Goal: Information Seeking & Learning: Check status

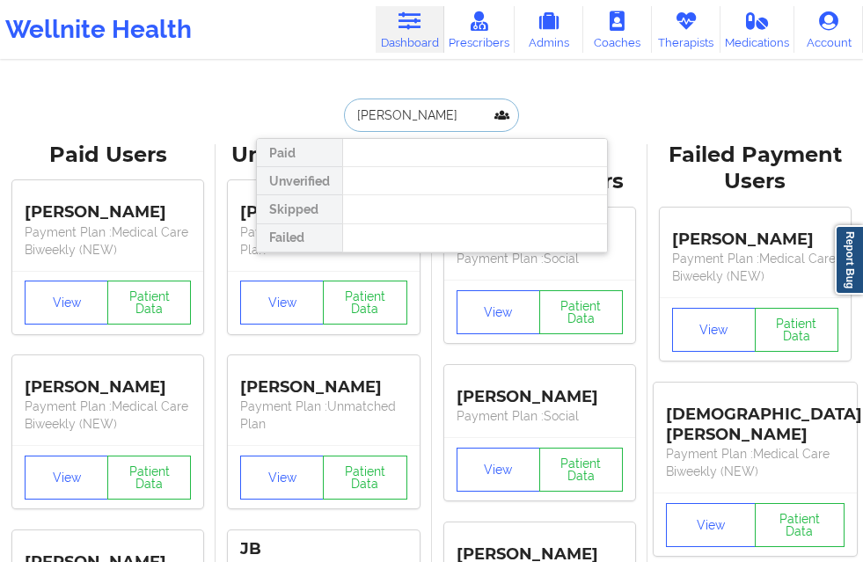
drag, startPoint x: 422, startPoint y: 121, endPoint x: 434, endPoint y: 120, distance: 12.4
click at [307, 120] on div "[PERSON_NAME] Paid Unverified Skipped Failed" at bounding box center [432, 115] width 352 height 33
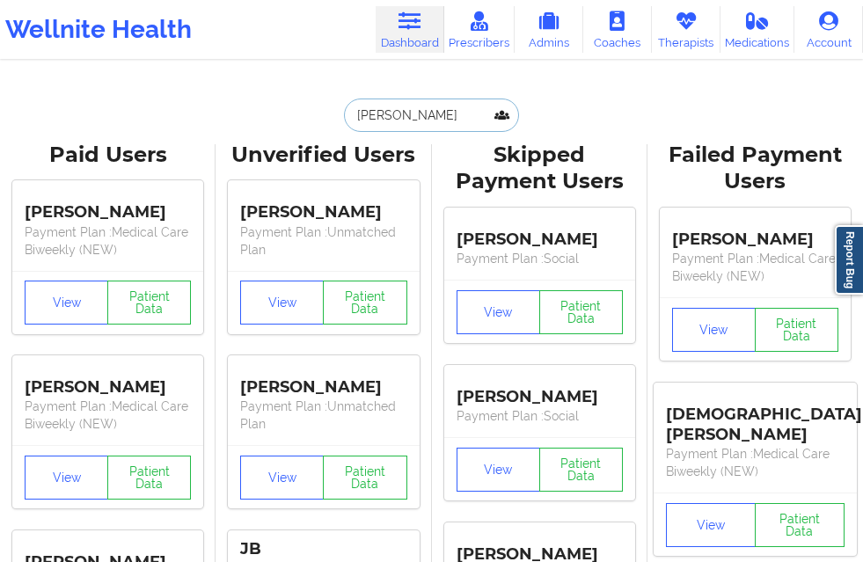
drag, startPoint x: 437, startPoint y: 120, endPoint x: 332, endPoint y: 112, distance: 105.9
click at [332, 112] on div "[PERSON_NAME] Paid Unverified Skipped Failed" at bounding box center [432, 115] width 352 height 33
drag, startPoint x: 432, startPoint y: 112, endPoint x: 341, endPoint y: 111, distance: 91.5
click at [344, 111] on input "[PERSON_NAME]" at bounding box center [431, 115] width 174 height 33
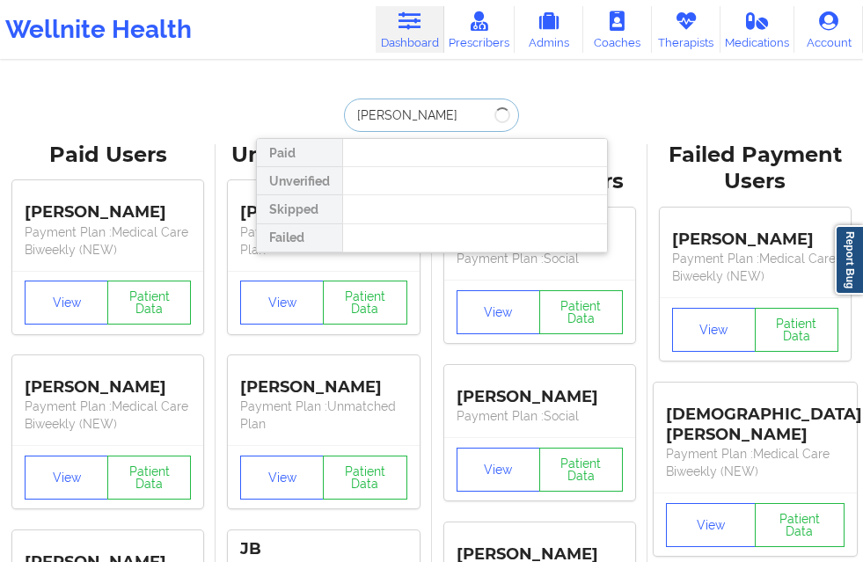
type input "[PERSON_NAME]"
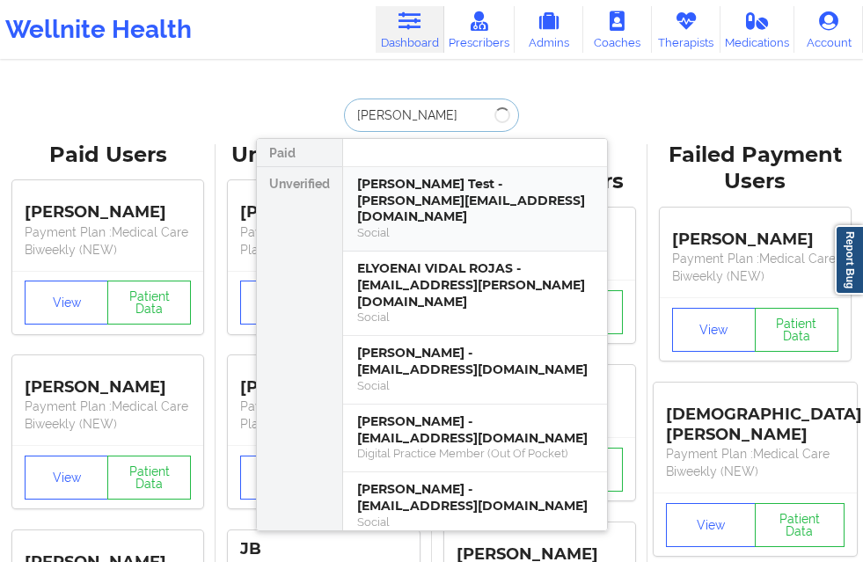
click at [409, 181] on div "[PERSON_NAME] Test - [PERSON_NAME][EMAIL_ADDRESS][DOMAIN_NAME]" at bounding box center [475, 200] width 236 height 49
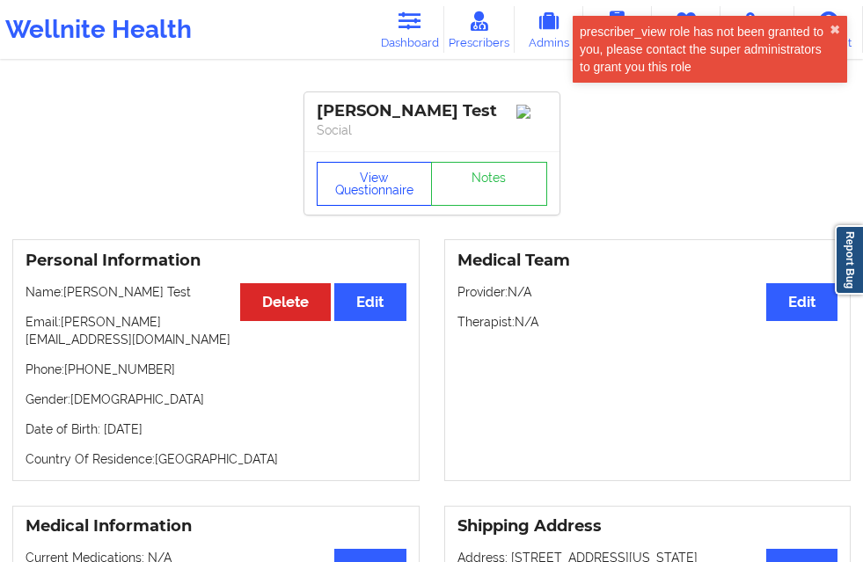
click at [371, 185] on button "View Questionnaire" at bounding box center [375, 184] width 116 height 44
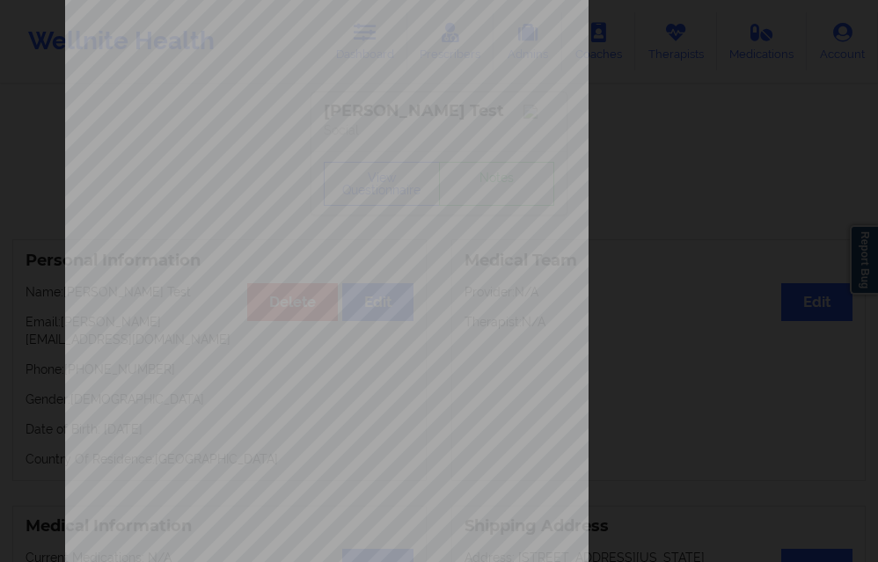
scroll to position [277, 0]
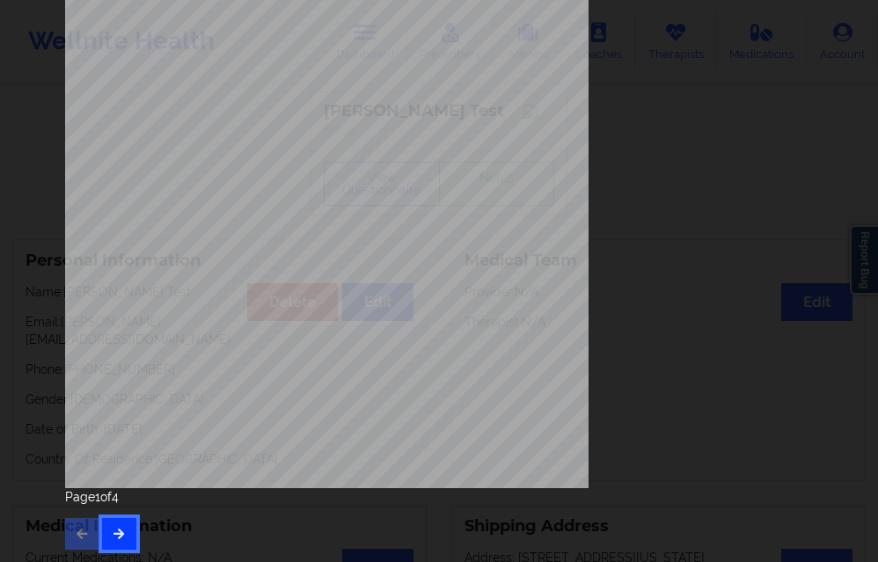
click at [112, 534] on icon "button" at bounding box center [119, 533] width 15 height 11
click at [117, 526] on button "button" at bounding box center [119, 534] width 34 height 32
click at [119, 531] on icon "button" at bounding box center [119, 533] width 15 height 11
click at [116, 548] on div "Page 4 of 4" at bounding box center [439, 519] width 748 height 62
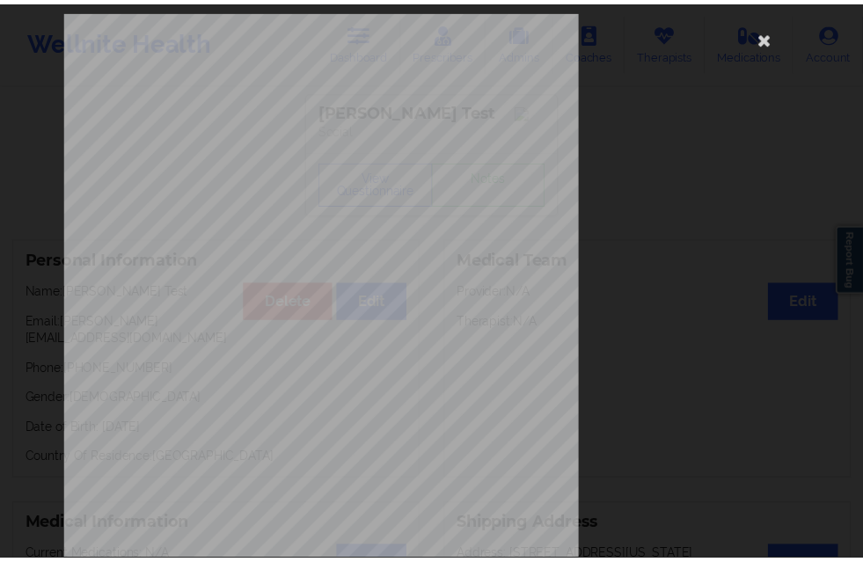
scroll to position [0, 0]
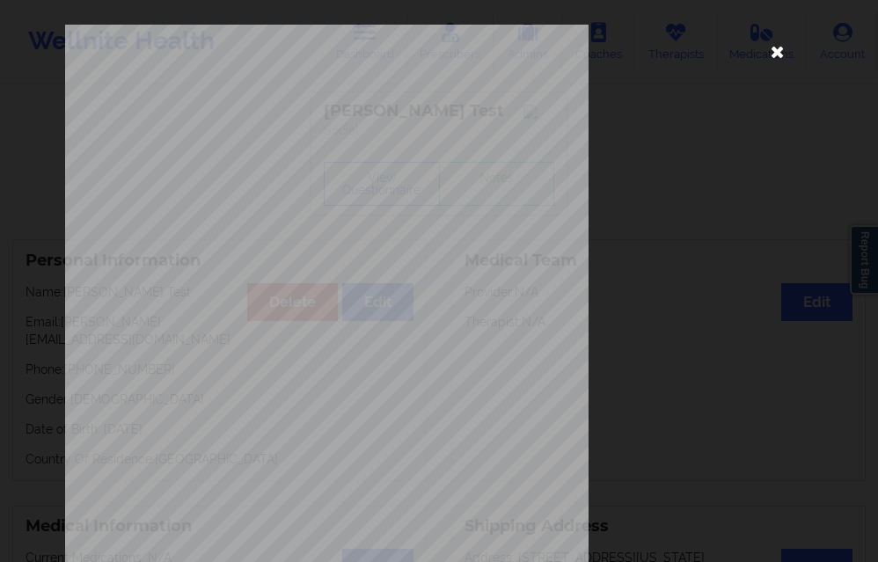
click at [780, 55] on icon at bounding box center [778, 51] width 28 height 28
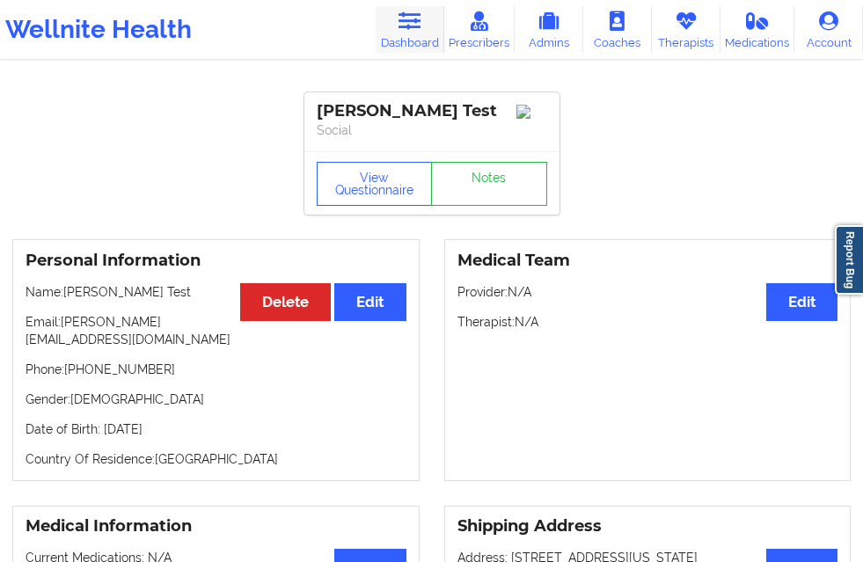
click at [376, 20] on link "Dashboard" at bounding box center [410, 29] width 69 height 47
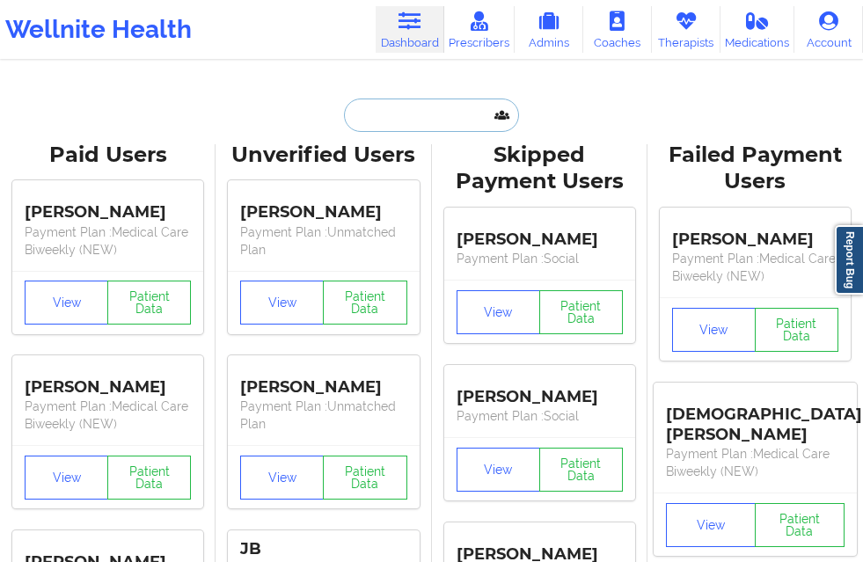
click at [379, 106] on input "text" at bounding box center [431, 115] width 174 height 33
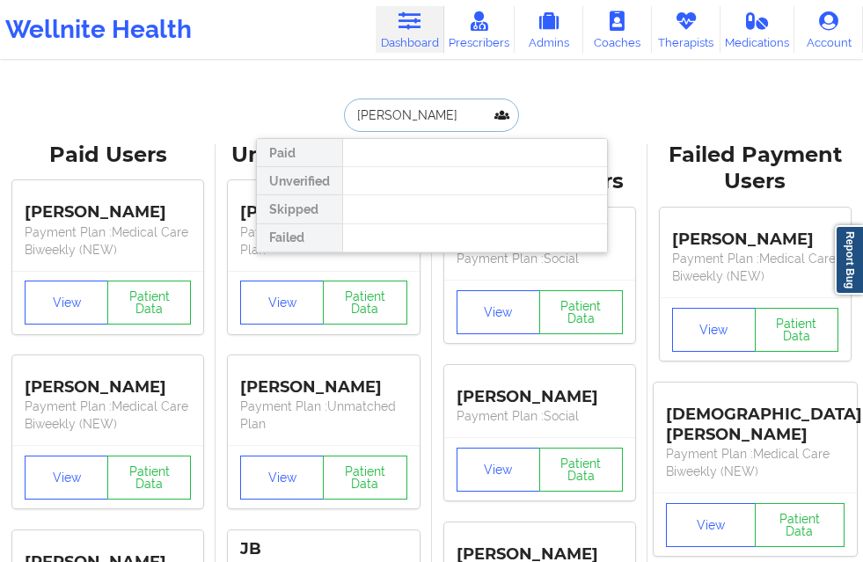
click at [433, 114] on input "[PERSON_NAME]" at bounding box center [431, 115] width 174 height 33
type input "[PERSON_NAME]"
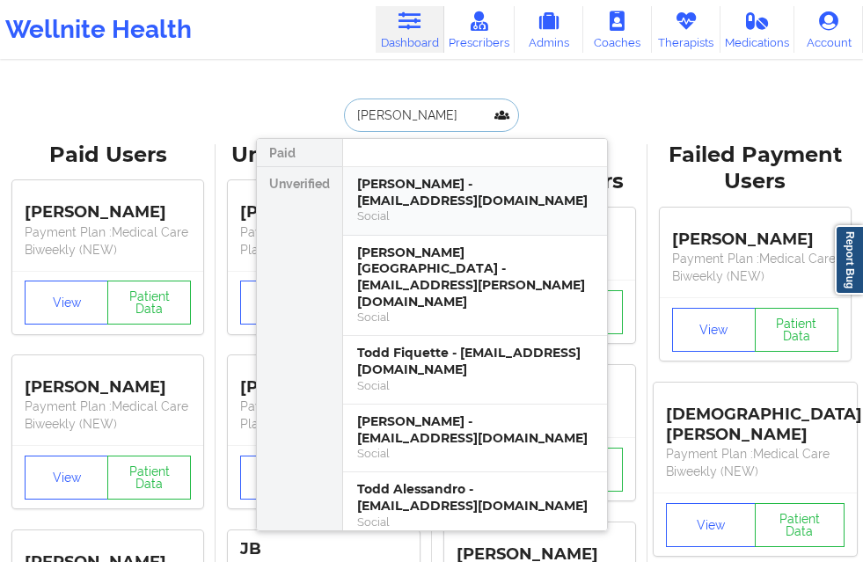
click at [421, 195] on div "[PERSON_NAME] - [EMAIL_ADDRESS][DOMAIN_NAME]" at bounding box center [475, 192] width 236 height 33
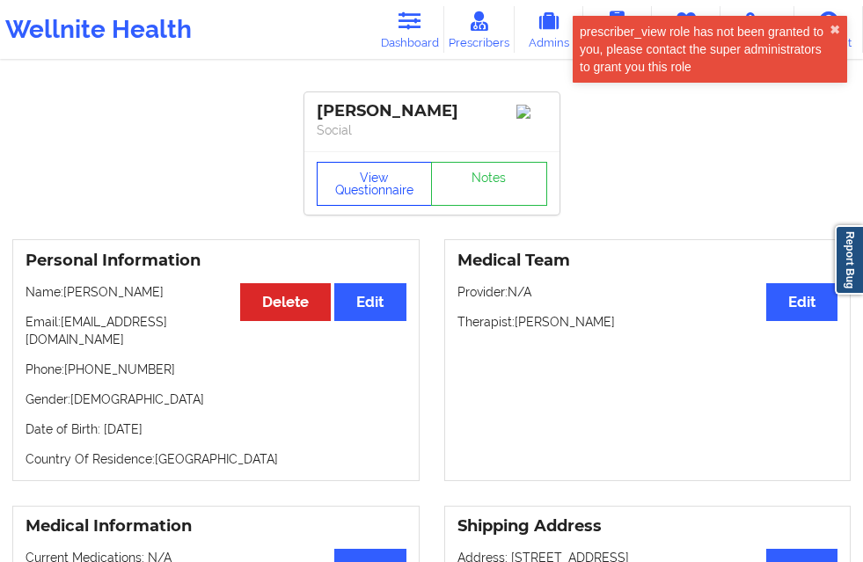
click at [353, 194] on button "View Questionnaire" at bounding box center [375, 184] width 116 height 44
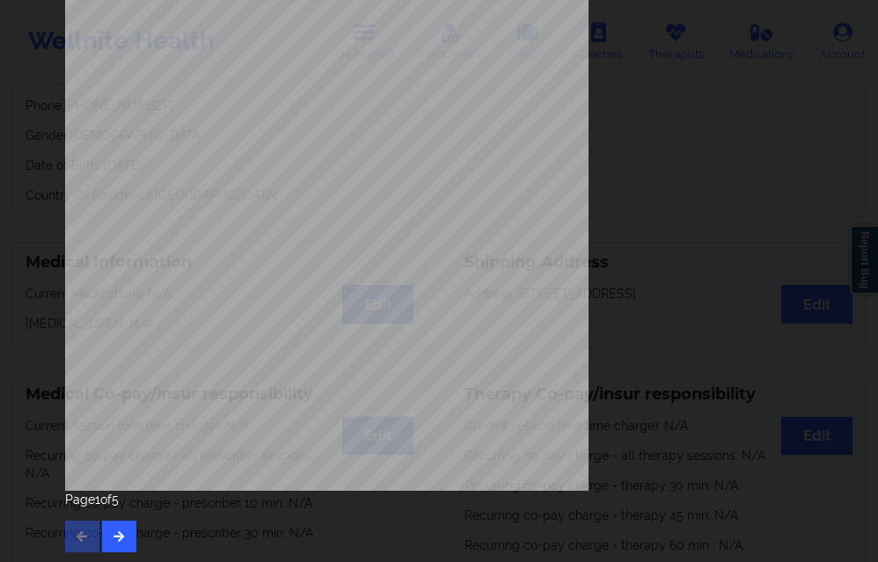
scroll to position [277, 0]
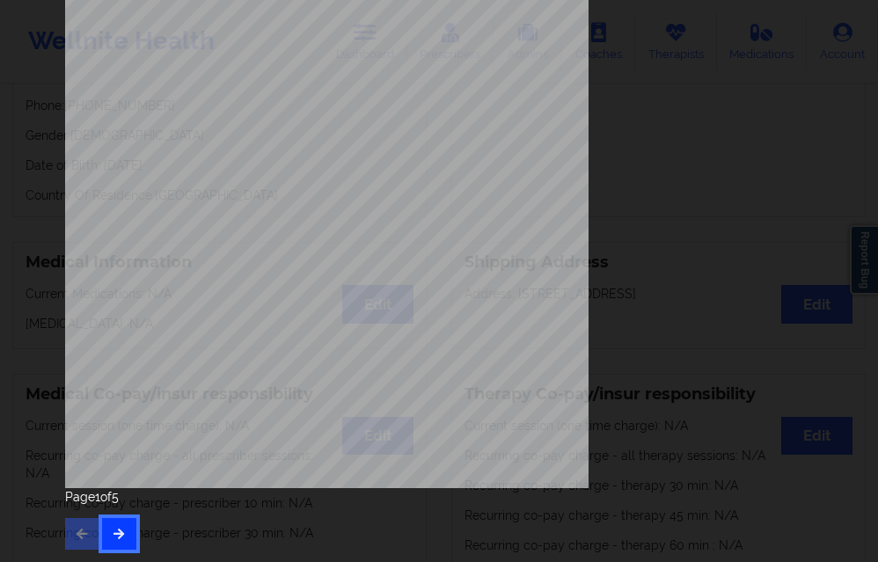
click at [118, 537] on icon "button" at bounding box center [119, 533] width 15 height 11
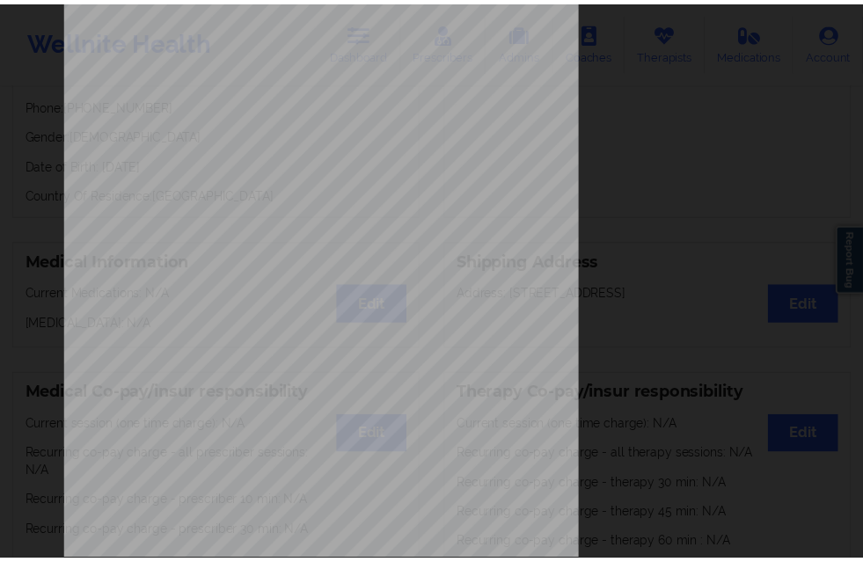
scroll to position [0, 0]
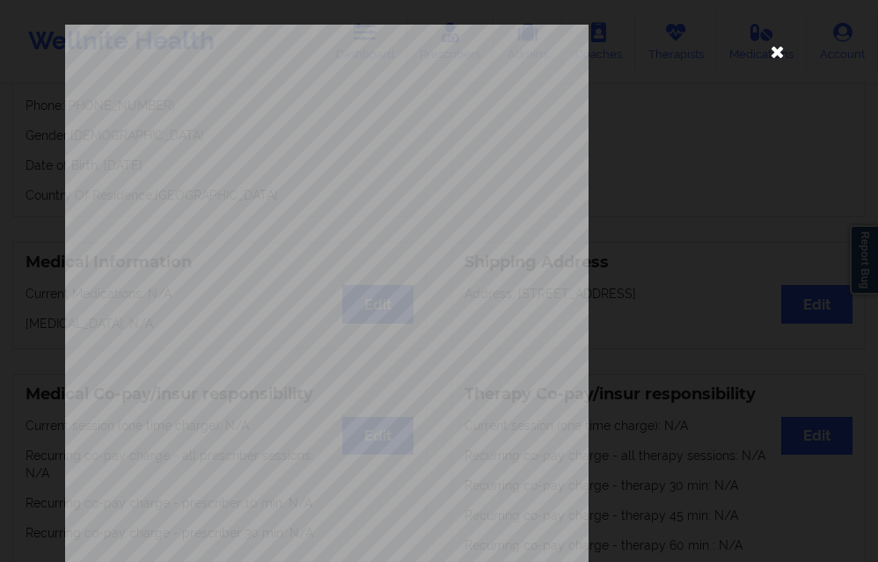
click at [764, 53] on icon at bounding box center [778, 51] width 28 height 28
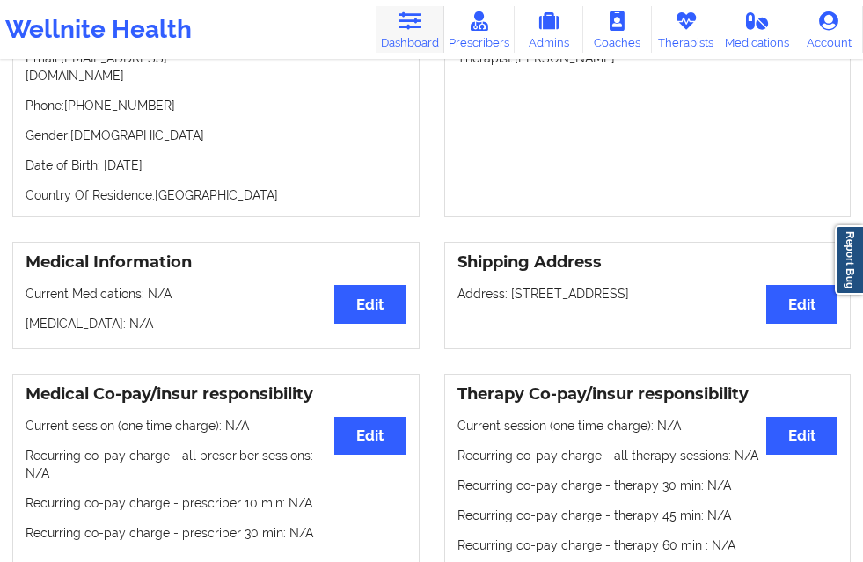
click at [376, 46] on link "Dashboard" at bounding box center [410, 29] width 69 height 47
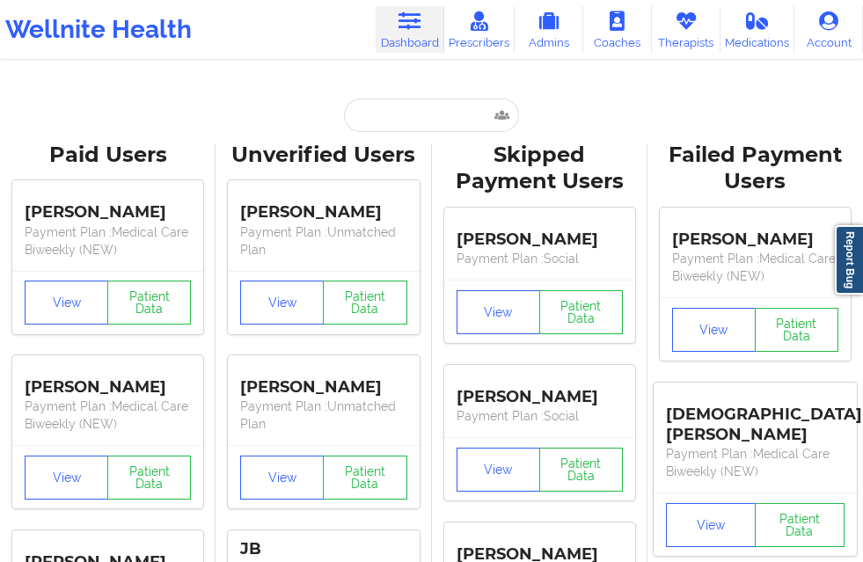
click at [380, 116] on input "text" at bounding box center [431, 115] width 174 height 33
